Goal: Go to known website: Go to known website

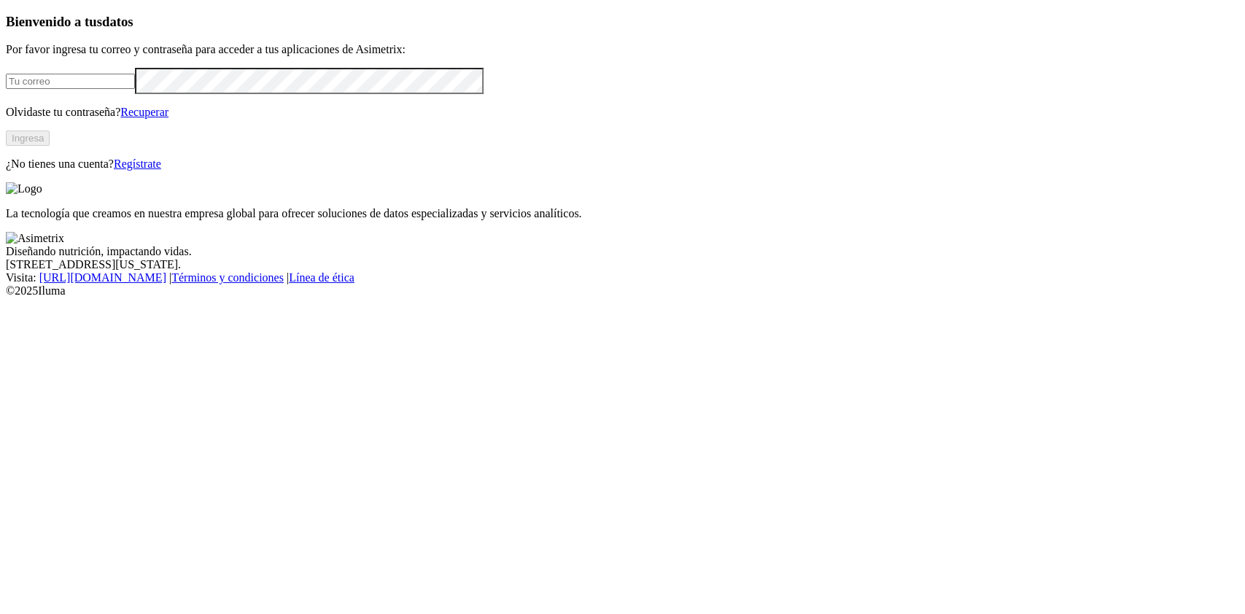
type input "[PERSON_NAME][EMAIL_ADDRESS][PERSON_NAME][DOMAIN_NAME]"
click at [50, 146] on button "Ingresa" at bounding box center [28, 138] width 44 height 15
